Goal: Task Accomplishment & Management: Manage account settings

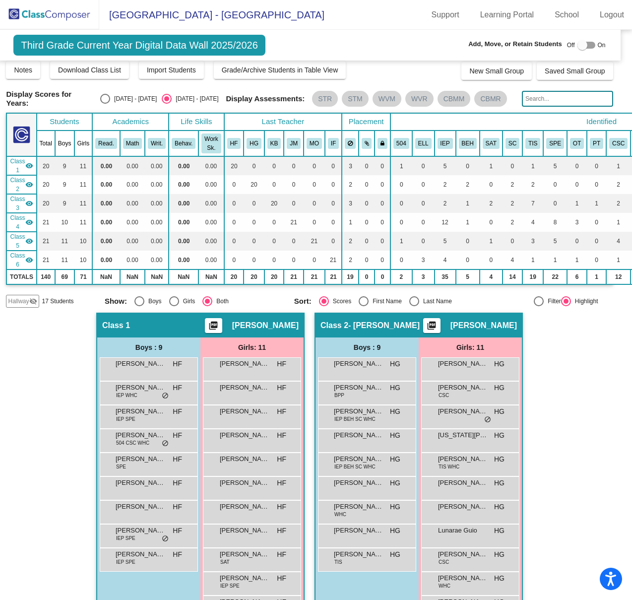
scroll to position [6, 6]
click at [23, 298] on span "Hallway" at bounding box center [18, 301] width 21 height 9
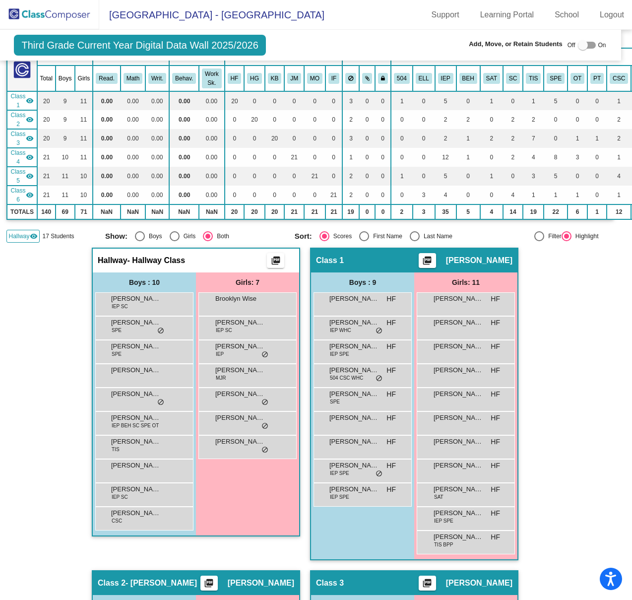
scroll to position [72, 6]
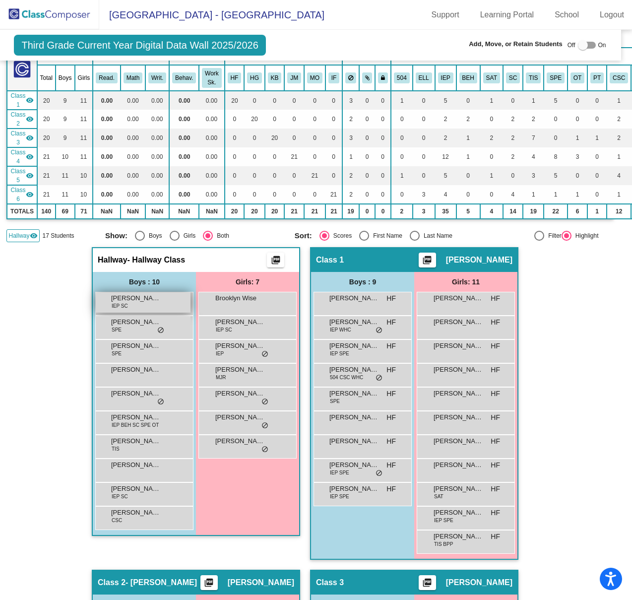
click at [147, 308] on div "[PERSON_NAME] IEP SC lock do_not_disturb_alt" at bounding box center [143, 302] width 95 height 20
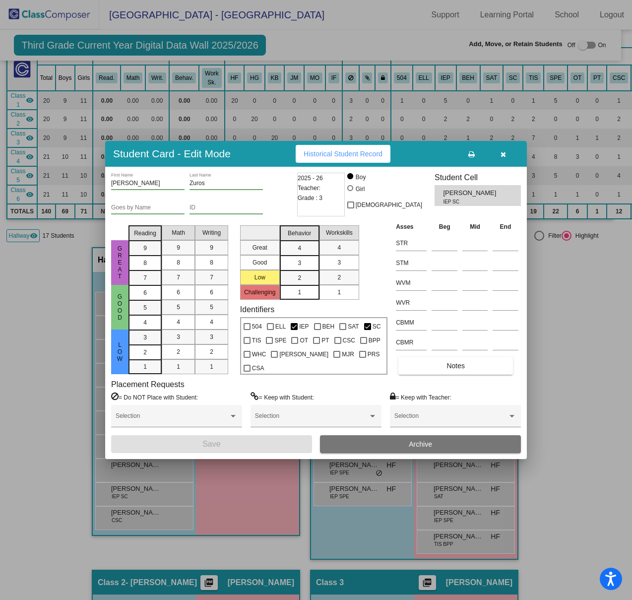
click at [407, 442] on button "Archive" at bounding box center [420, 444] width 201 height 18
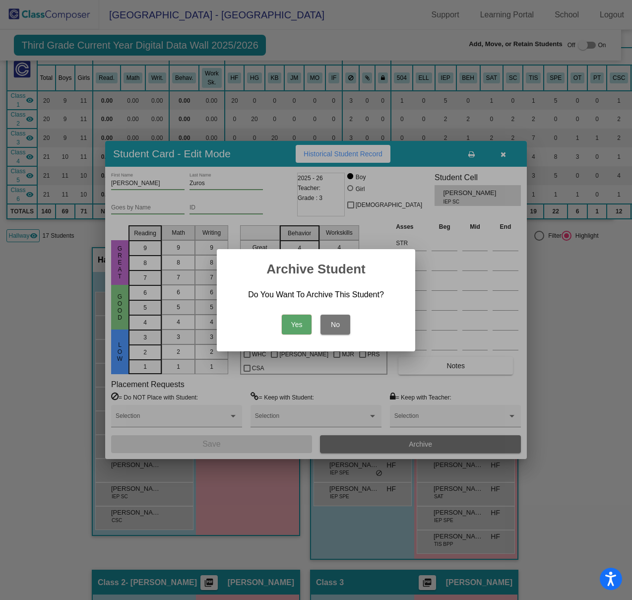
click at [298, 324] on button "Yes" at bounding box center [297, 325] width 30 height 20
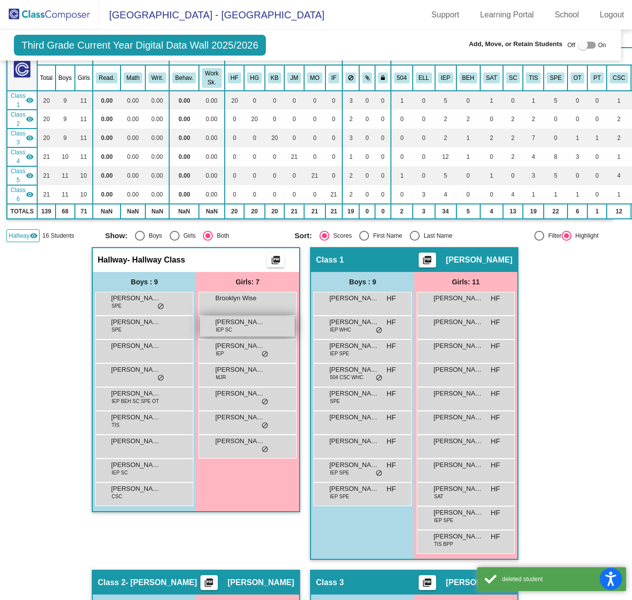
click at [266, 325] on div "[PERSON_NAME] IEP SC lock do_not_disturb_alt" at bounding box center [247, 326] width 95 height 20
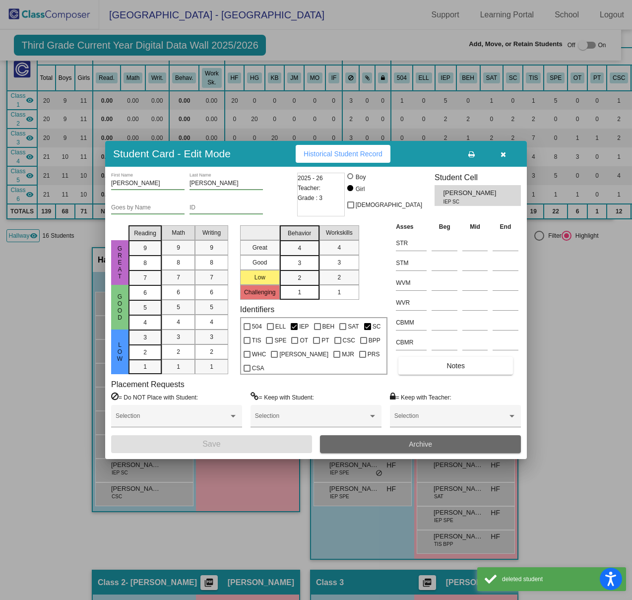
click at [413, 437] on button "Archive" at bounding box center [420, 444] width 201 height 18
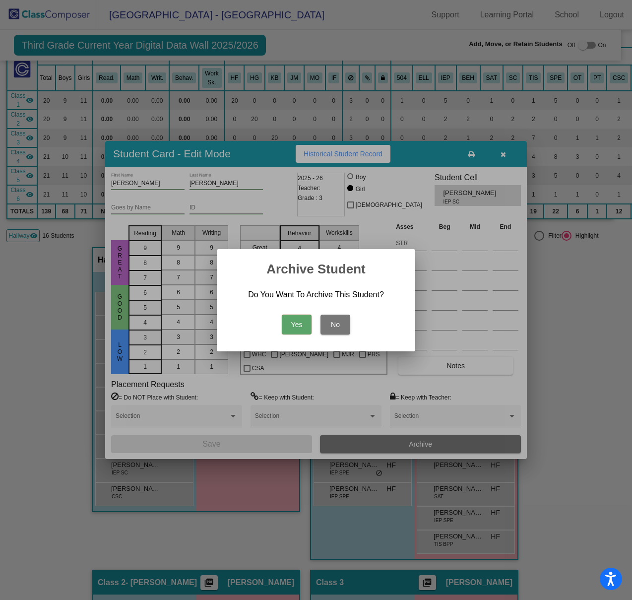
click at [295, 323] on button "Yes" at bounding box center [297, 325] width 30 height 20
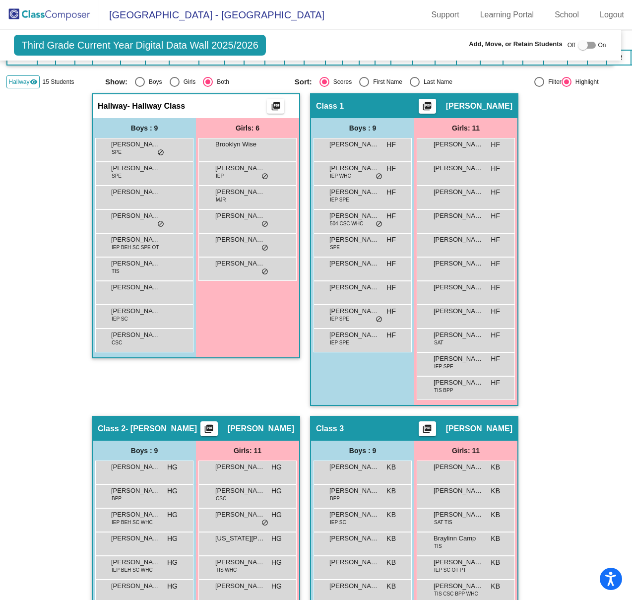
scroll to position [229, 6]
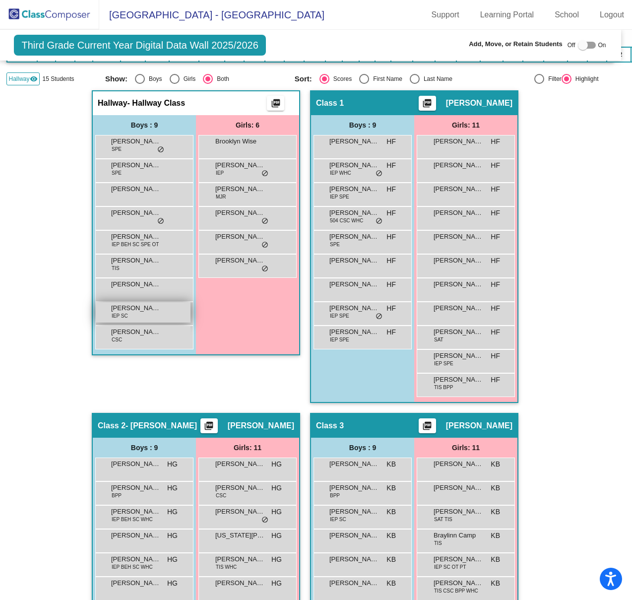
click at [113, 312] on span "IEP SC" at bounding box center [120, 315] width 16 height 7
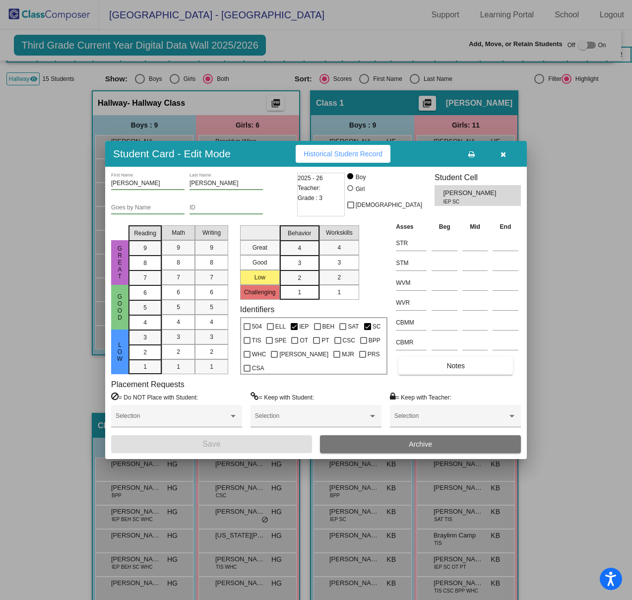
click at [379, 447] on button "Archive" at bounding box center [420, 444] width 201 height 18
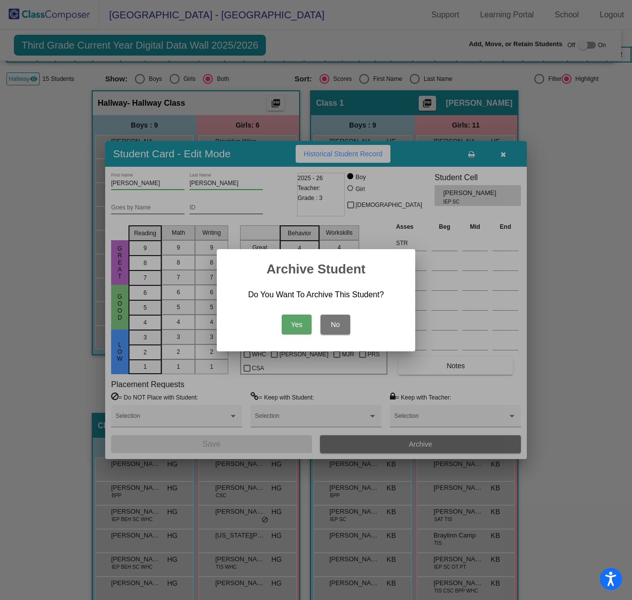
click at [294, 325] on button "Yes" at bounding box center [297, 325] width 30 height 20
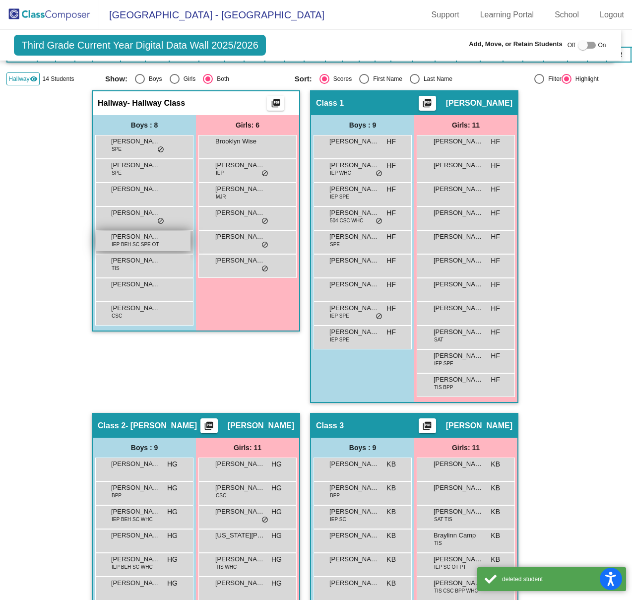
click at [151, 247] on div "[PERSON_NAME] IEP BEH SC SPE OT lock do_not_disturb_alt" at bounding box center [143, 241] width 95 height 20
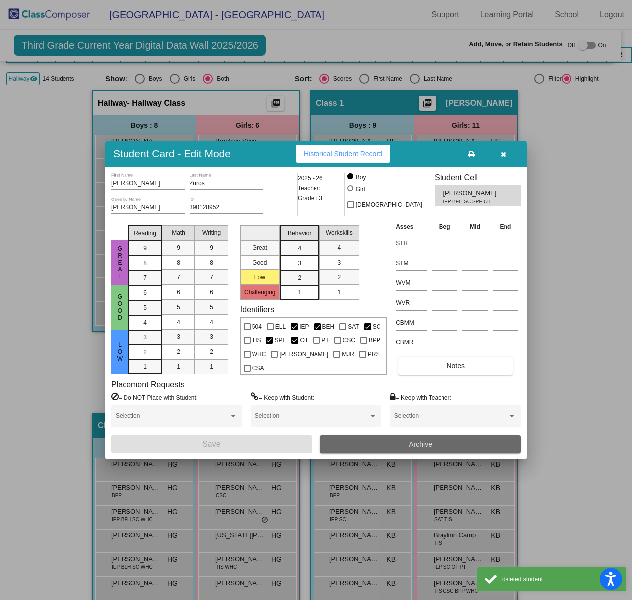
click at [392, 435] on button "Archive" at bounding box center [420, 444] width 201 height 18
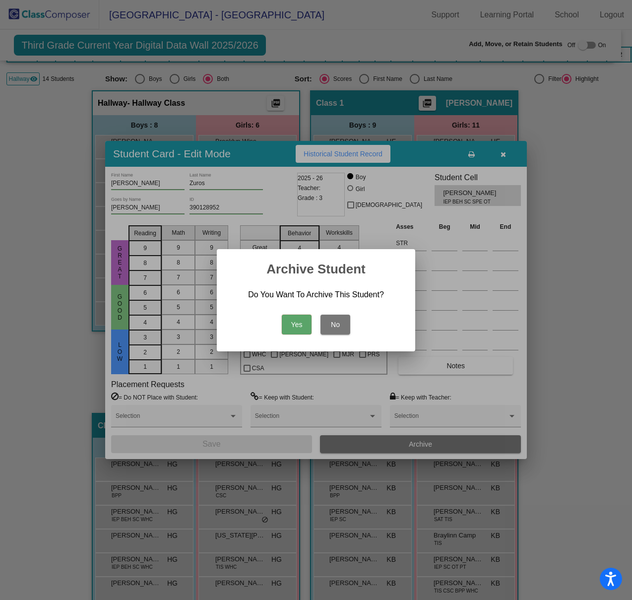
click at [291, 322] on button "Yes" at bounding box center [297, 325] width 30 height 20
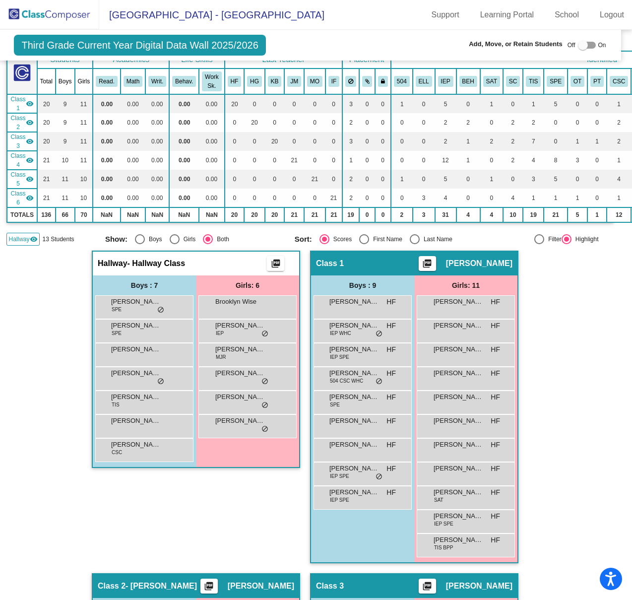
scroll to position [0, 6]
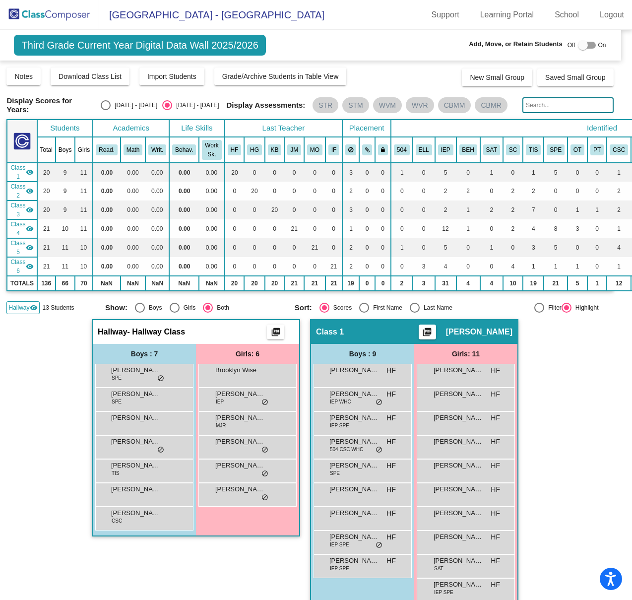
click at [28, 310] on span "Hallway" at bounding box center [18, 307] width 21 height 9
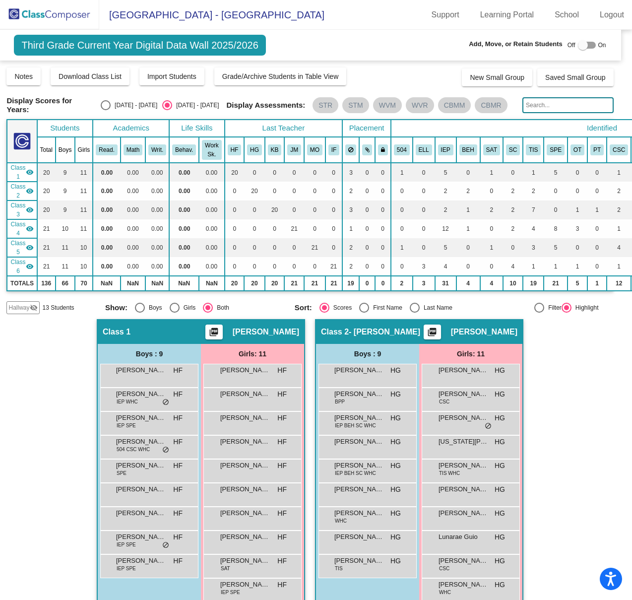
click at [69, 16] on img at bounding box center [49, 14] width 99 height 29
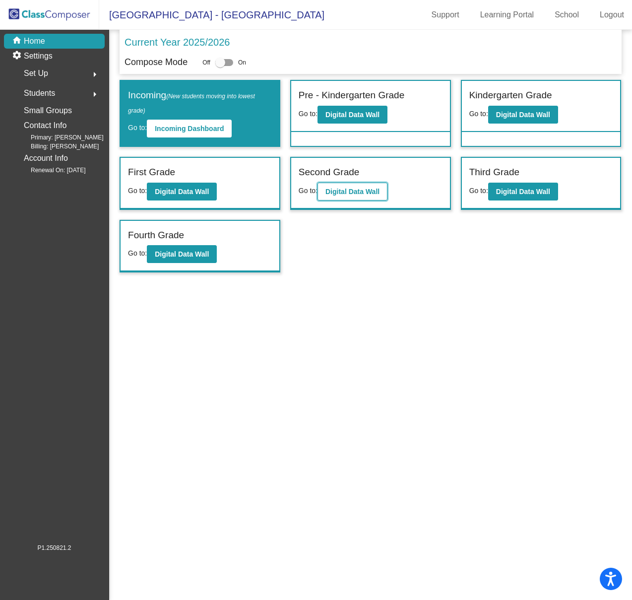
click at [380, 190] on b "Digital Data Wall" at bounding box center [353, 192] width 54 height 8
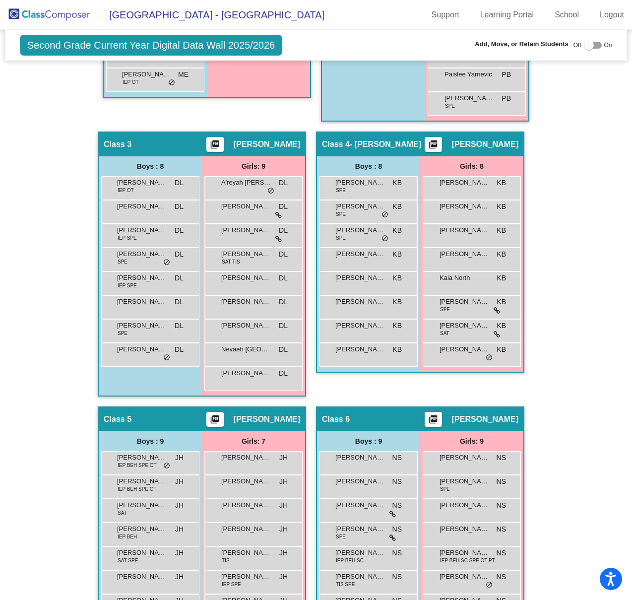
scroll to position [533, 0]
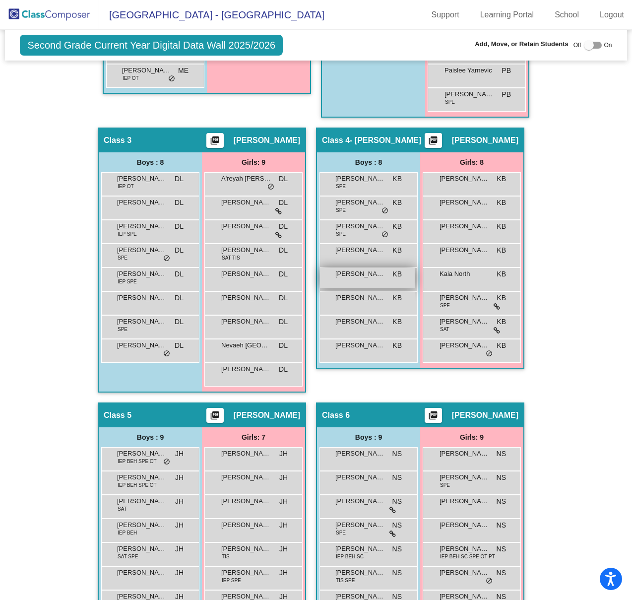
click at [358, 277] on div "[PERSON_NAME] KB lock do_not_disturb_alt" at bounding box center [367, 278] width 95 height 20
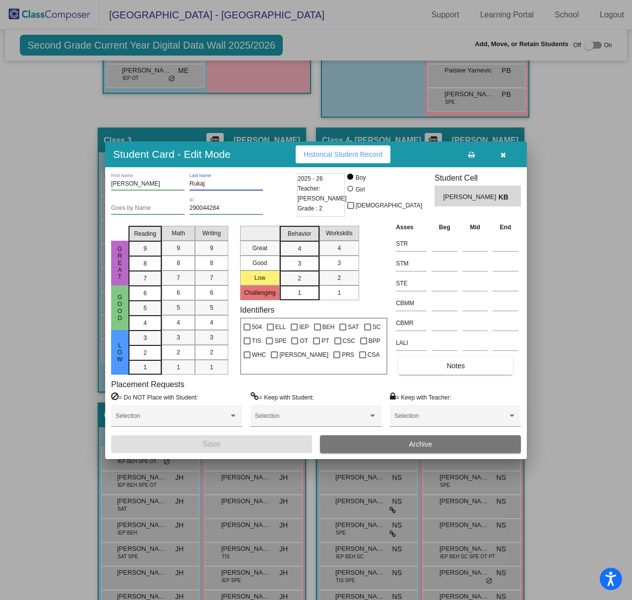
click at [207, 185] on input "Rukaj" at bounding box center [226, 184] width 73 height 7
type input "Rujak"
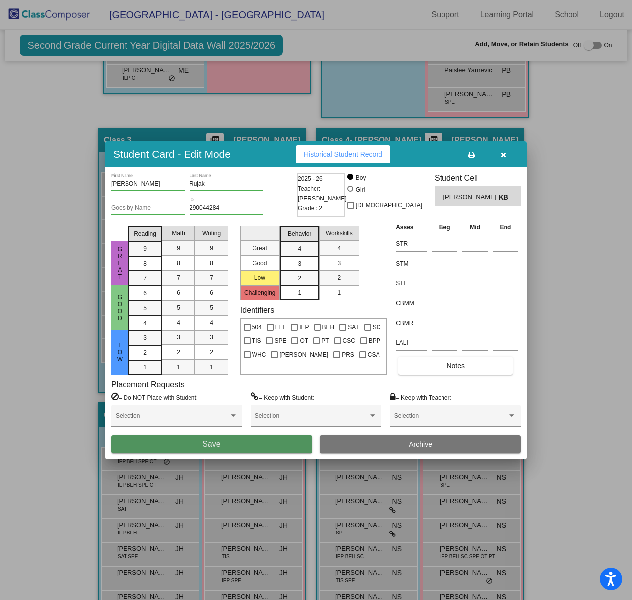
click at [234, 440] on button "Save" at bounding box center [211, 444] width 201 height 18
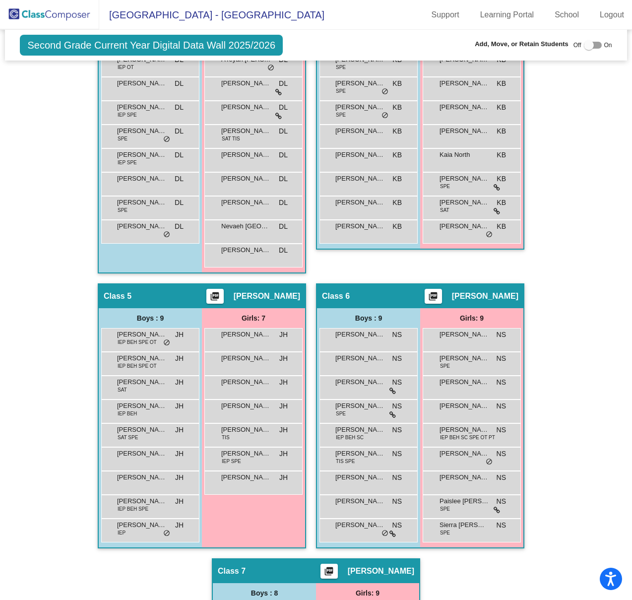
scroll to position [683, 0]
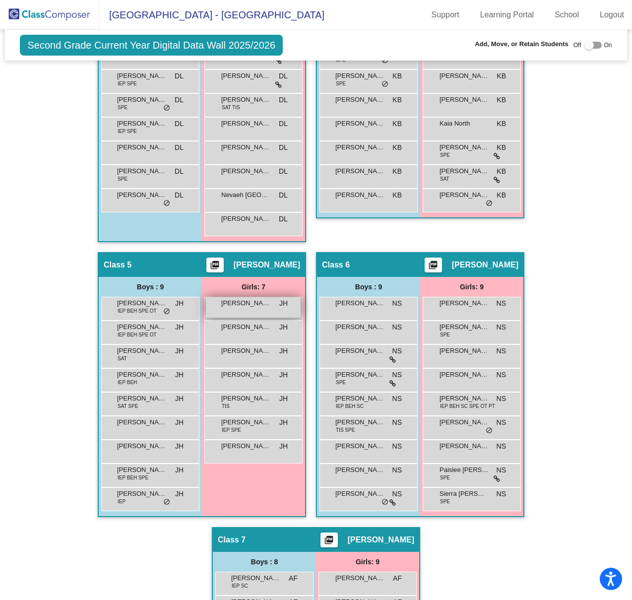
click at [247, 303] on span "[PERSON_NAME]" at bounding box center [246, 303] width 50 height 10
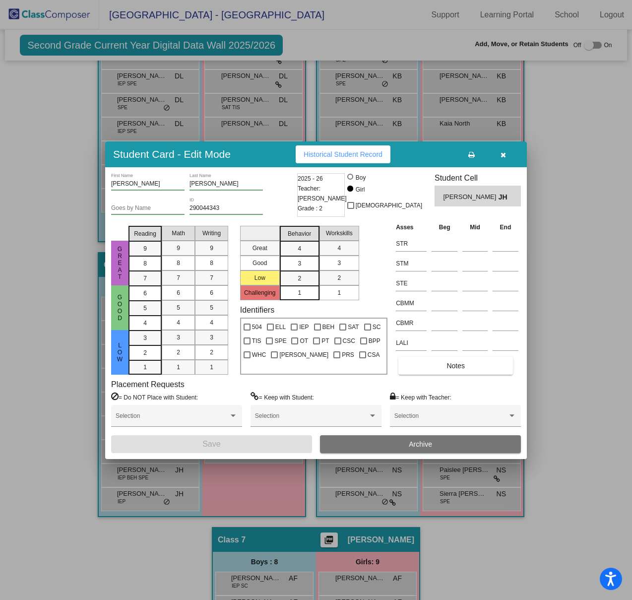
click at [392, 441] on button "Archive" at bounding box center [420, 444] width 201 height 18
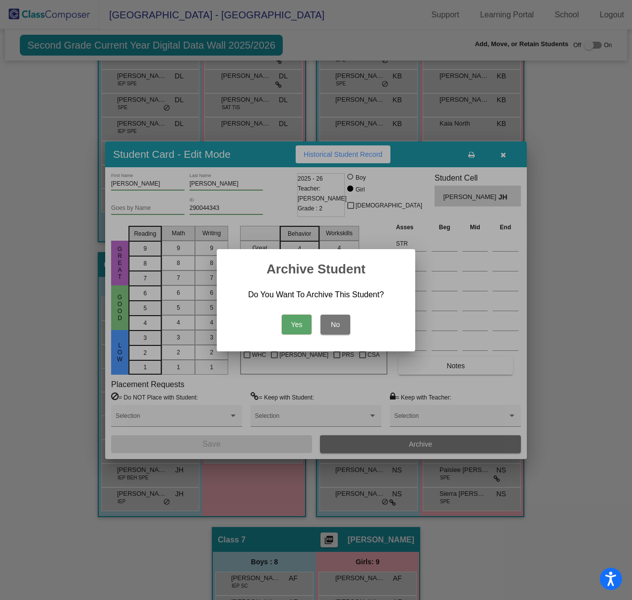
click at [291, 317] on button "Yes" at bounding box center [297, 325] width 30 height 20
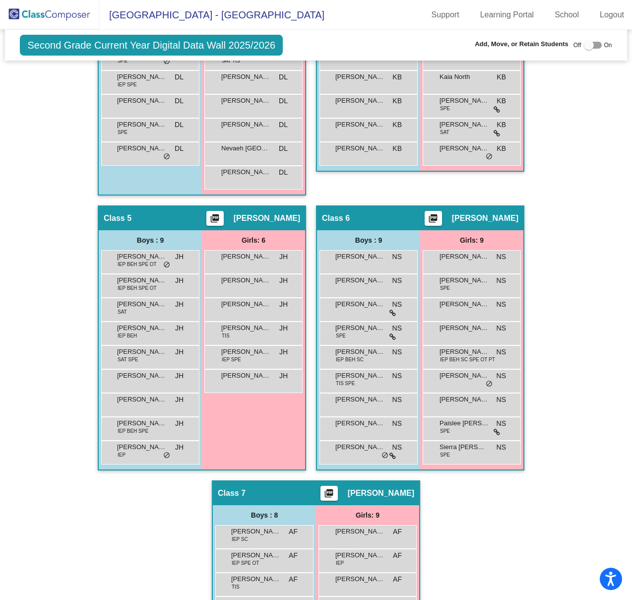
scroll to position [730, 0]
